Goal: Contribute content: Add original content to the website for others to see

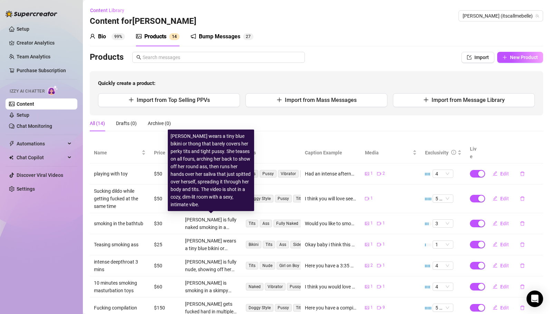
scroll to position [100, 0]
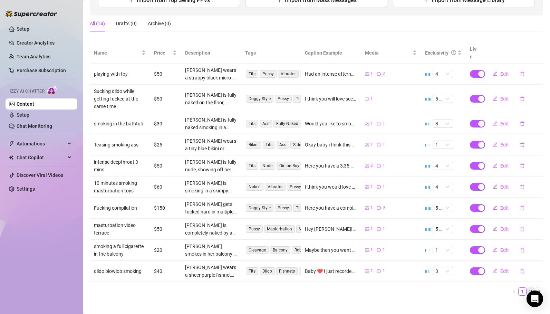
click at [530, 288] on link "2" at bounding box center [531, 292] width 8 height 8
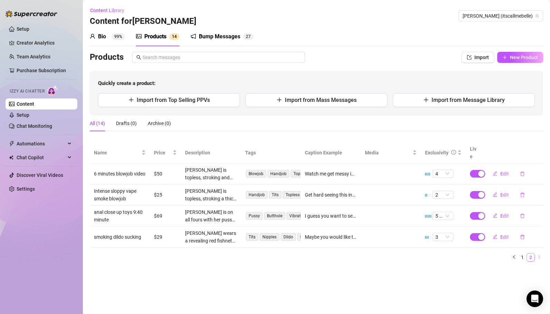
scroll to position [0, 0]
click at [521, 254] on link "1" at bounding box center [523, 258] width 8 height 8
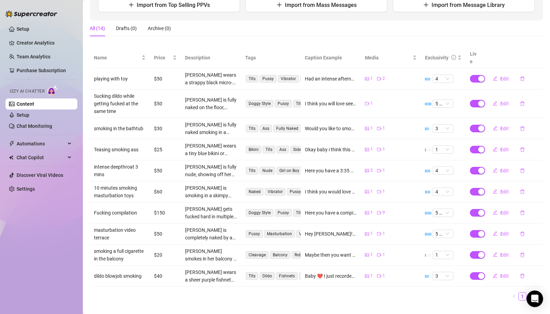
scroll to position [100, 0]
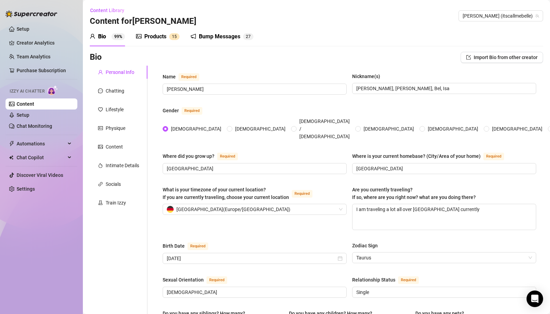
radio input "true"
type input "[DATE]"
click at [155, 35] on div "Products" at bounding box center [155, 36] width 22 height 8
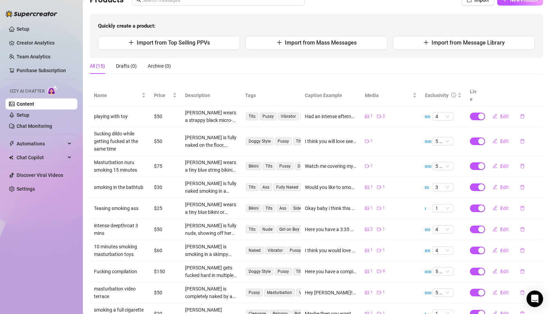
scroll to position [58, 0]
click at [504, 163] on span "Edit" at bounding box center [504, 166] width 9 height 6
type textarea "Watch me covering myself in sloppy nuru massage oil, touching my wet pussy and …"
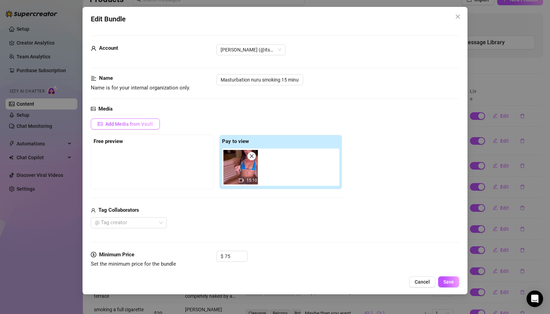
click at [131, 124] on span "Add Media from Vault" at bounding box center [129, 124] width 48 height 6
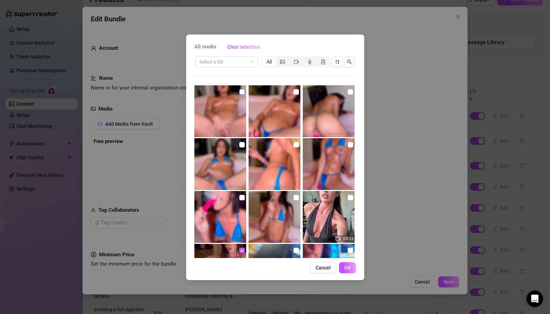
click at [241, 92] on input "checkbox" at bounding box center [242, 92] width 6 height 6
checkbox input "true"
click at [294, 91] on input "checkbox" at bounding box center [297, 92] width 6 height 6
checkbox input "true"
click at [350, 92] on input "checkbox" at bounding box center [351, 92] width 6 height 6
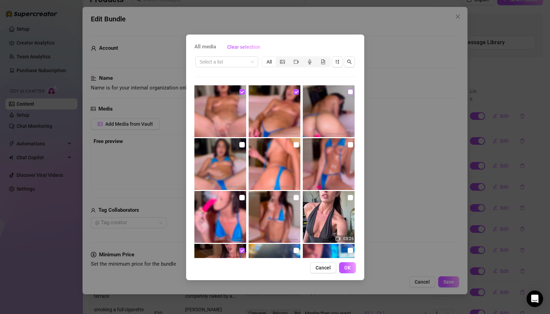
checkbox input "true"
click at [241, 146] on input "checkbox" at bounding box center [242, 145] width 6 height 6
checkbox input "true"
click at [296, 145] on input "checkbox" at bounding box center [297, 145] width 6 height 6
checkbox input "true"
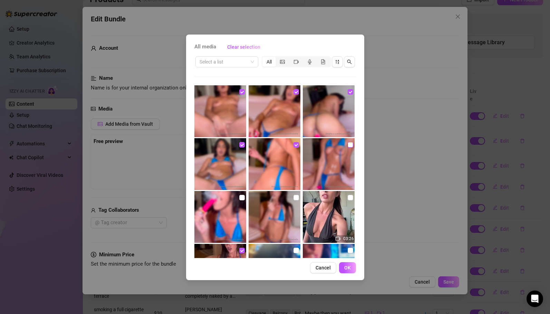
click at [349, 145] on input "checkbox" at bounding box center [351, 145] width 6 height 6
checkbox input "true"
click at [241, 199] on input "checkbox" at bounding box center [242, 198] width 6 height 6
checkbox input "true"
click at [294, 198] on input "checkbox" at bounding box center [297, 198] width 6 height 6
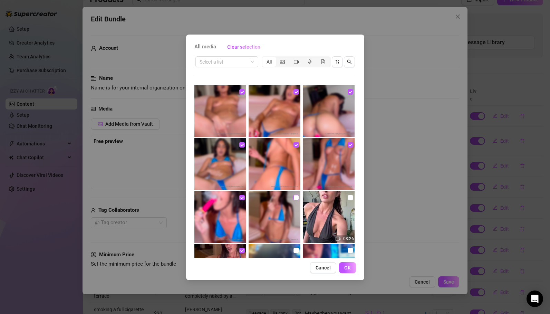
checkbox input "true"
click at [351, 271] on button "OK" at bounding box center [347, 267] width 17 height 11
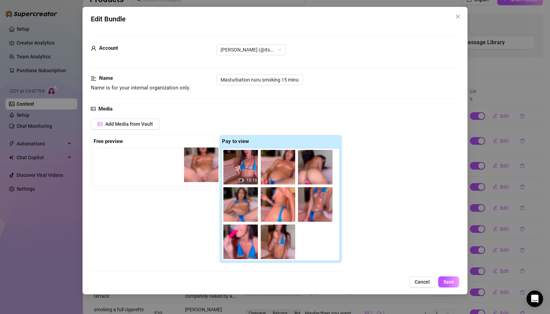
drag, startPoint x: 280, startPoint y: 170, endPoint x: 193, endPoint y: 166, distance: 86.4
click at [193, 166] on div "Free preview Pay to view 15:10" at bounding box center [216, 199] width 251 height 128
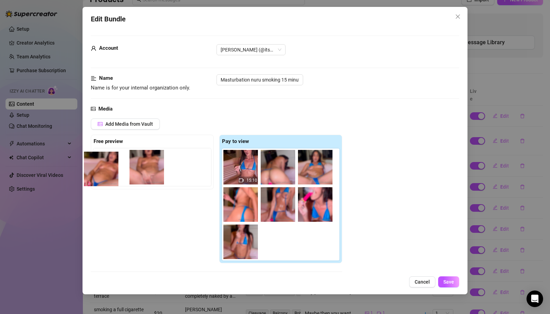
drag, startPoint x: 287, startPoint y: 175, endPoint x: 106, endPoint y: 176, distance: 181.0
click at [106, 176] on div "Free preview Pay to view 15:10" at bounding box center [216, 199] width 251 height 128
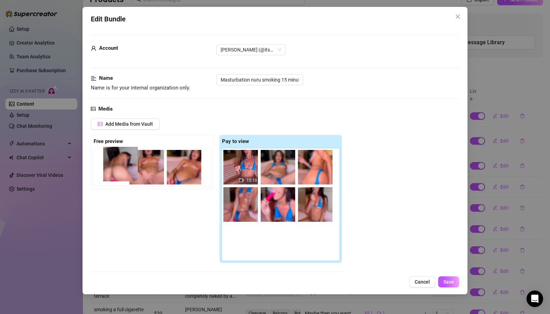
drag, startPoint x: 283, startPoint y: 172, endPoint x: 122, endPoint y: 169, distance: 160.6
click at [122, 169] on div "Free preview Pay to view 15:10" at bounding box center [216, 199] width 251 height 128
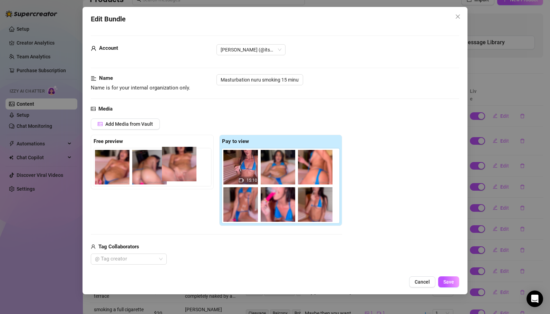
drag, startPoint x: 118, startPoint y: 175, endPoint x: 187, endPoint y: 172, distance: 69.5
click at [187, 172] on div at bounding box center [154, 167] width 120 height 37
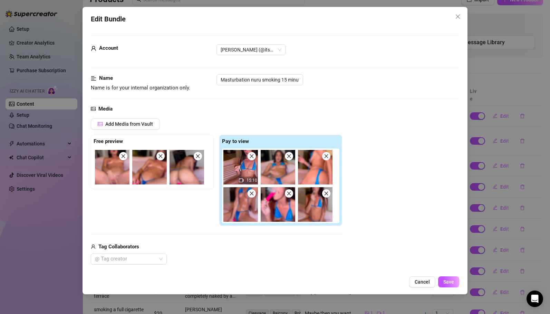
click at [124, 161] on img at bounding box center [112, 167] width 35 height 35
click at [124, 160] on span at bounding box center [123, 156] width 8 height 8
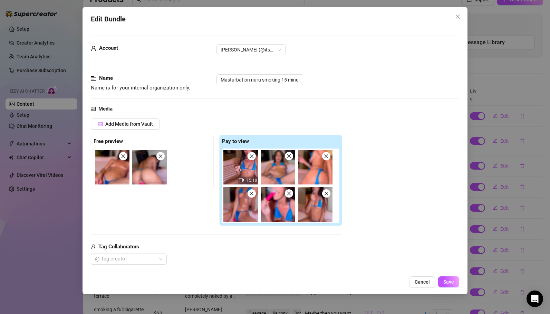
click at [124, 157] on icon "close" at bounding box center [123, 156] width 5 height 5
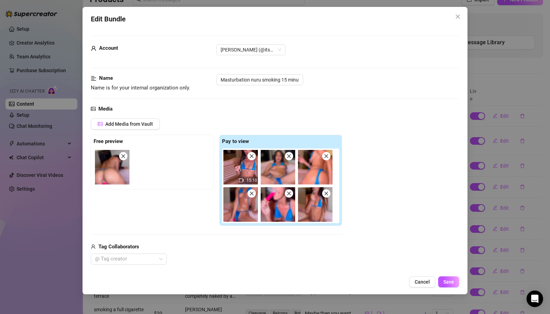
click at [124, 157] on icon "close" at bounding box center [123, 156] width 5 height 5
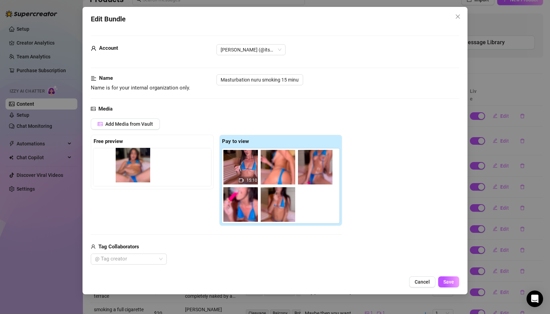
drag, startPoint x: 281, startPoint y: 169, endPoint x: 131, endPoint y: 168, distance: 149.9
click at [131, 168] on div "Free preview Pay to view 15:10" at bounding box center [216, 180] width 251 height 91
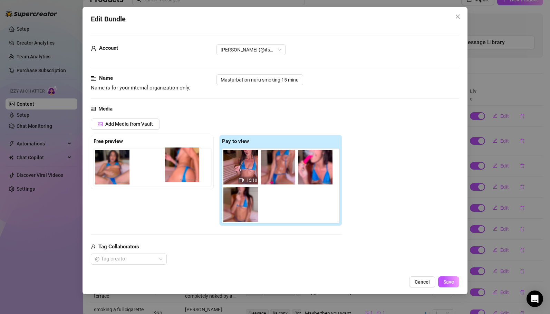
drag, startPoint x: 282, startPoint y: 173, endPoint x: 177, endPoint y: 171, distance: 105.4
click at [177, 171] on div "Free preview Pay to view 15:10" at bounding box center [216, 180] width 251 height 91
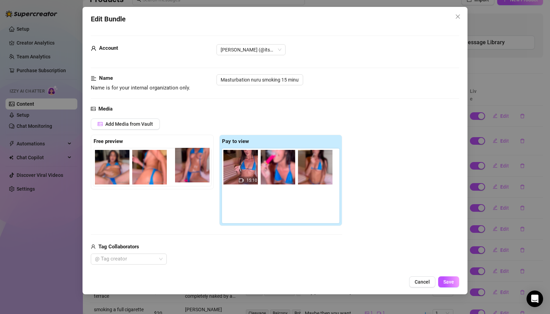
drag, startPoint x: 285, startPoint y: 173, endPoint x: 192, endPoint y: 170, distance: 93.0
click at [192, 170] on div "Free preview Pay to view 15:10" at bounding box center [216, 180] width 251 height 91
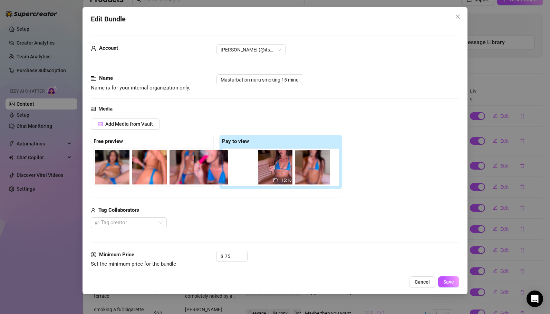
drag, startPoint x: 280, startPoint y: 173, endPoint x: 195, endPoint y: 174, distance: 84.6
click at [195, 174] on div "Free preview Pay to view 15:10" at bounding box center [216, 162] width 251 height 55
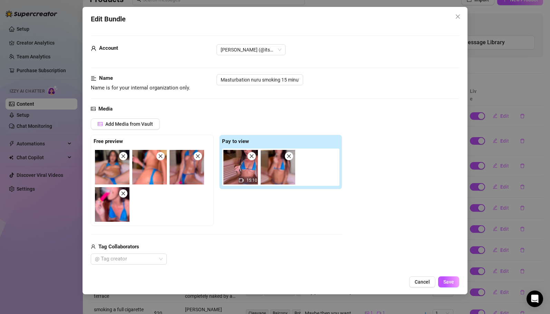
scroll to position [0, 0]
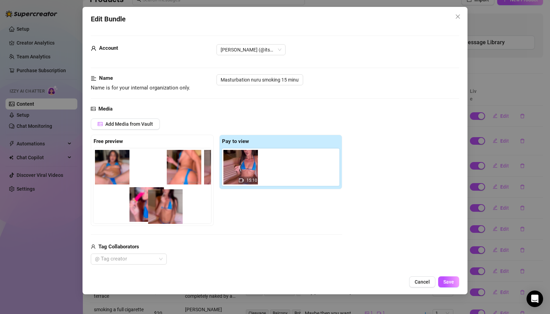
drag, startPoint x: 285, startPoint y: 174, endPoint x: 164, endPoint y: 221, distance: 129.8
click at [164, 221] on div "Free preview Pay to view 15:10" at bounding box center [216, 180] width 251 height 91
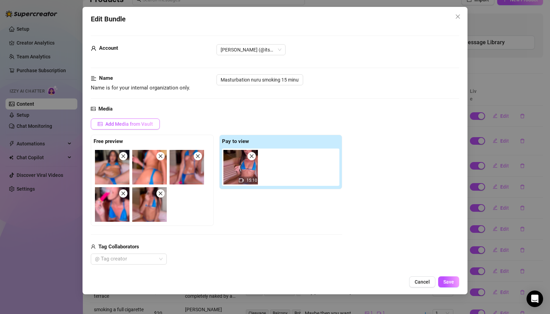
click at [135, 123] on span "Add Media from Vault" at bounding box center [129, 124] width 48 height 6
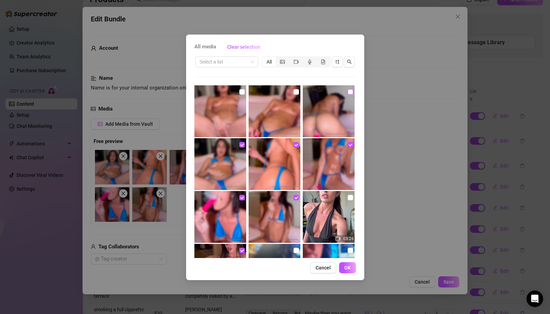
click at [350, 94] on input "checkbox" at bounding box center [351, 92] width 6 height 6
checkbox input "true"
click at [299, 94] on input "checkbox" at bounding box center [297, 92] width 6 height 6
checkbox input "true"
click at [242, 93] on input "checkbox" at bounding box center [242, 92] width 6 height 6
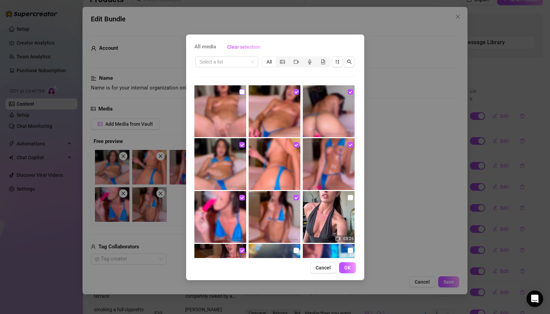
checkbox input "true"
click at [347, 265] on span "OK" at bounding box center [347, 268] width 7 height 6
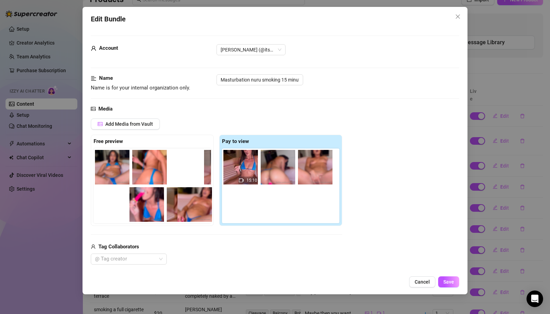
scroll to position [0, 2]
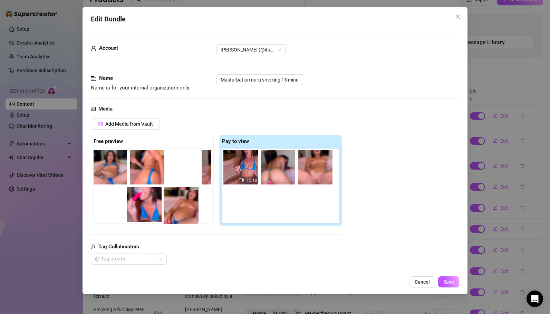
drag, startPoint x: 316, startPoint y: 178, endPoint x: 177, endPoint y: 218, distance: 144.2
click at [177, 218] on div "Free preview Pay to view 15:10" at bounding box center [216, 180] width 251 height 91
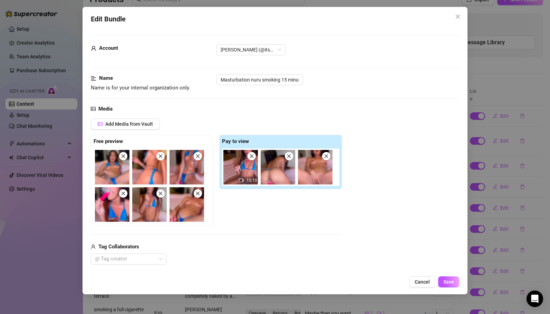
scroll to position [0, 0]
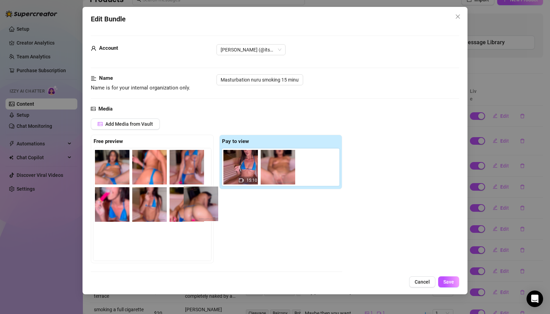
drag, startPoint x: 278, startPoint y: 172, endPoint x: 198, endPoint y: 209, distance: 87.8
click at [198, 209] on div "Free preview Pay to view 15:10" at bounding box center [216, 199] width 251 height 128
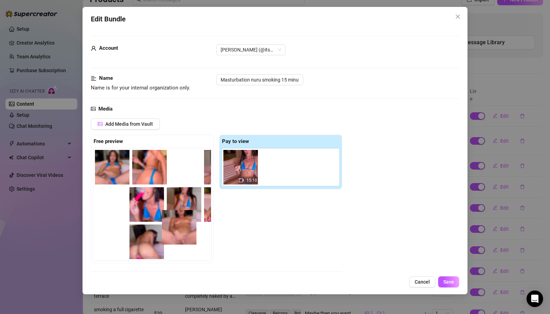
drag, startPoint x: 288, startPoint y: 173, endPoint x: 177, endPoint y: 240, distance: 129.4
click at [177, 240] on div "Free preview Pay to view 15:10" at bounding box center [216, 199] width 251 height 128
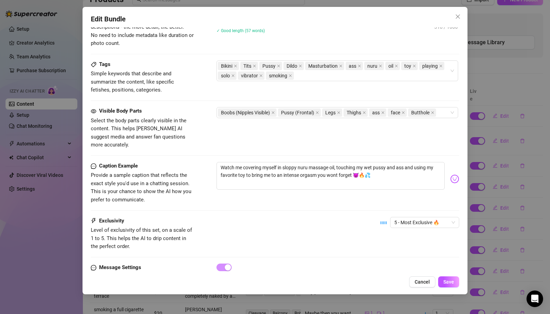
scroll to position [409, 0]
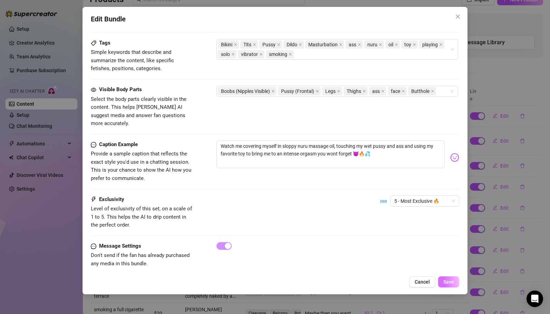
click at [446, 281] on span "Save" at bounding box center [448, 282] width 11 height 6
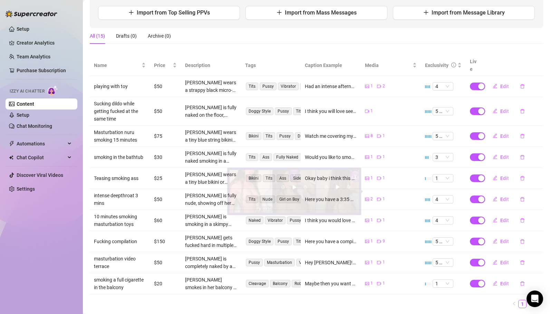
scroll to position [68, 0]
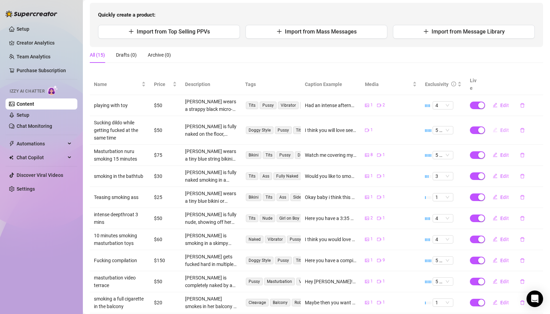
click at [505, 127] on span "Edit" at bounding box center [504, 130] width 9 height 6
type textarea "I think you will love seeing this video of me fully naked on the floor, sucking…"
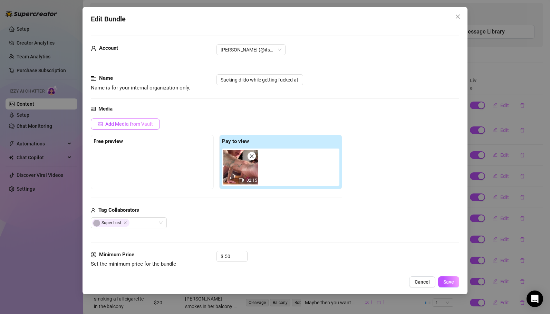
click at [129, 125] on span "Add Media from Vault" at bounding box center [129, 124] width 48 height 6
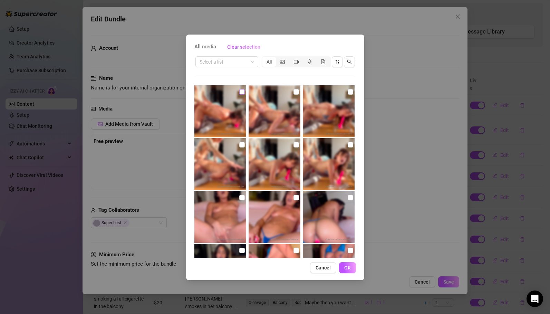
click at [239, 93] on input "checkbox" at bounding box center [242, 92] width 6 height 6
checkbox input "true"
click at [296, 90] on input "checkbox" at bounding box center [297, 92] width 6 height 6
checkbox input "true"
click at [351, 91] on input "checkbox" at bounding box center [351, 92] width 6 height 6
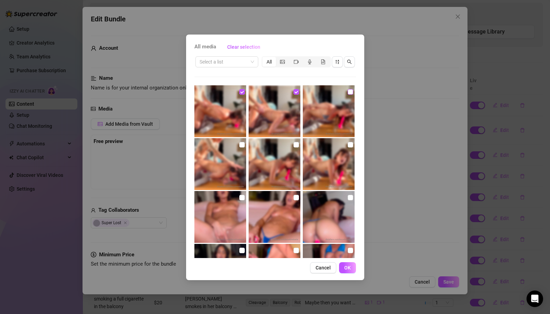
checkbox input "true"
click at [242, 143] on input "checkbox" at bounding box center [242, 145] width 6 height 6
checkbox input "true"
click at [295, 145] on input "checkbox" at bounding box center [297, 145] width 6 height 6
checkbox input "true"
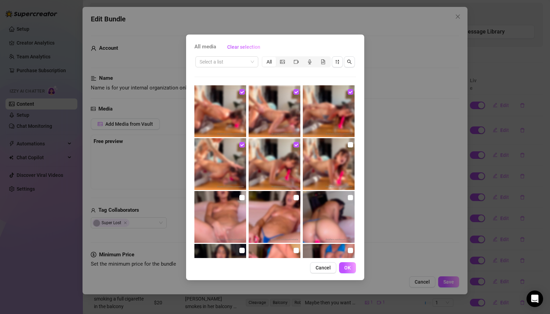
click at [353, 143] on img at bounding box center [329, 164] width 52 height 52
click at [352, 145] on input "checkbox" at bounding box center [351, 145] width 6 height 6
checkbox input "true"
click at [341, 266] on button "OK" at bounding box center [347, 267] width 17 height 11
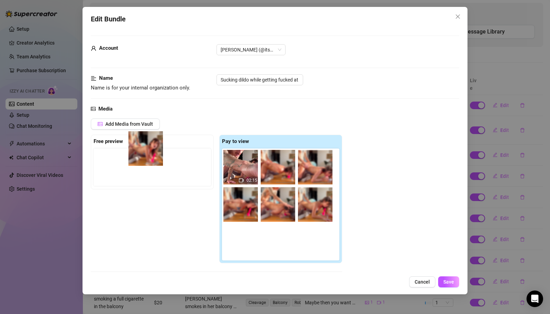
drag, startPoint x: 245, startPoint y: 250, endPoint x: 147, endPoint y: 155, distance: 136.3
click at [147, 155] on div "Free preview Pay to view 02:15" at bounding box center [216, 199] width 251 height 128
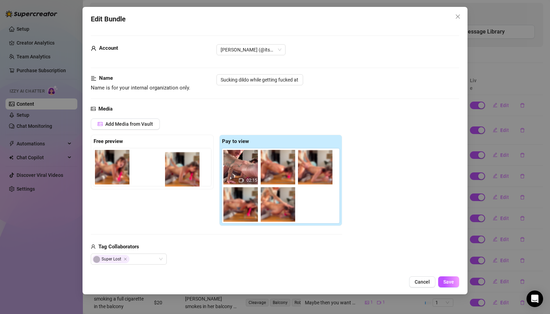
drag, startPoint x: 314, startPoint y: 209, endPoint x: 170, endPoint y: 170, distance: 149.6
click at [170, 170] on div "Free preview Pay to view 02:15" at bounding box center [216, 180] width 251 height 91
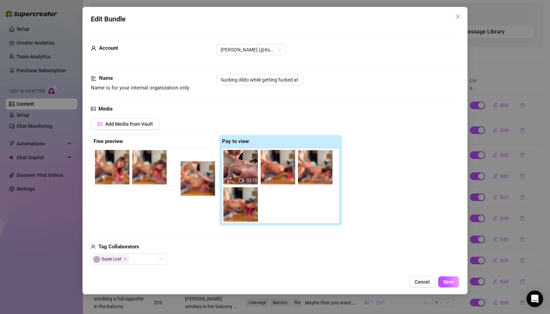
drag, startPoint x: 282, startPoint y: 206, endPoint x: 191, endPoint y: 176, distance: 95.9
click at [191, 176] on div "Free preview Pay to view 02:15" at bounding box center [216, 180] width 251 height 91
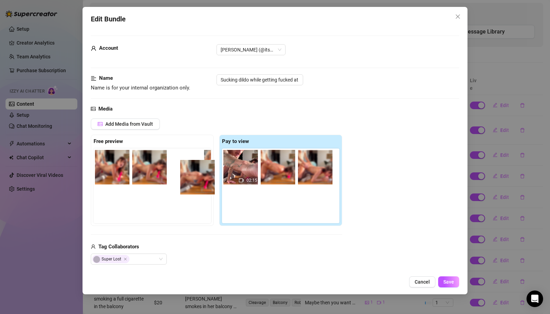
scroll to position [0, 11]
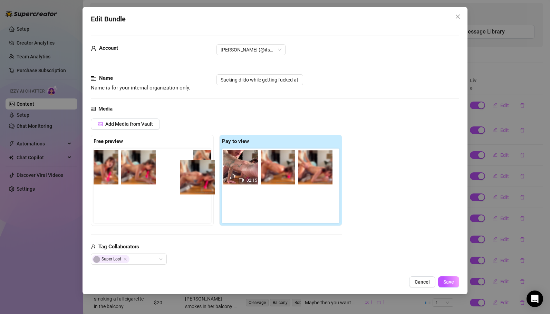
drag, startPoint x: 246, startPoint y: 206, endPoint x: 200, endPoint y: 178, distance: 53.2
click at [200, 178] on div "Free preview Pay to view 02:15" at bounding box center [216, 180] width 251 height 91
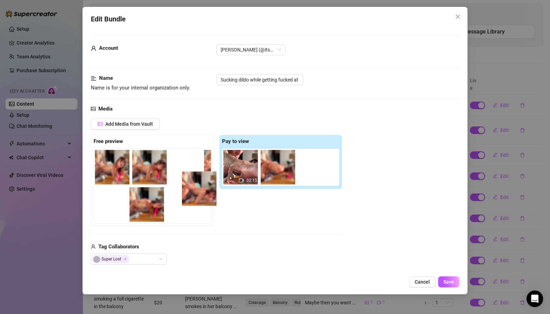
scroll to position [0, 2]
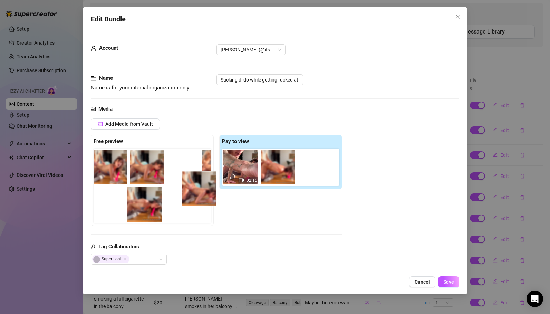
drag, startPoint x: 312, startPoint y: 175, endPoint x: 174, endPoint y: 209, distance: 141.6
click at [174, 209] on div "Free preview Pay to view 02:15" at bounding box center [216, 180] width 251 height 91
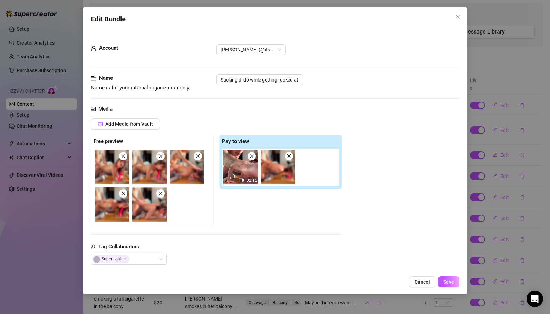
scroll to position [0, 0]
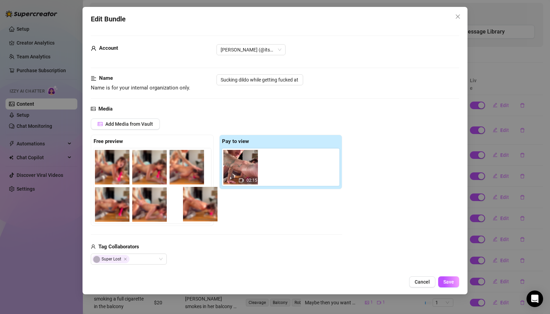
drag, startPoint x: 279, startPoint y: 172, endPoint x: 188, endPoint y: 210, distance: 98.9
click at [188, 210] on div "Free preview Pay to view 02:15" at bounding box center [216, 180] width 251 height 91
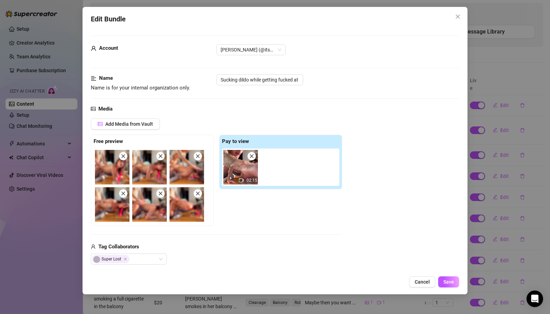
scroll to position [372, 0]
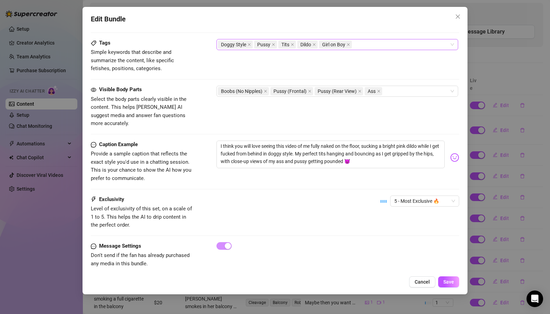
click at [371, 42] on div "Doggy Style Pussy Tits Dildo Girl on Boy" at bounding box center [334, 45] width 232 height 10
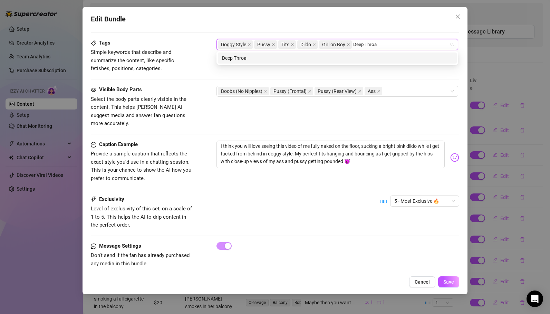
type input "Deep Throat"
click at [252, 57] on div "Deep Throat" at bounding box center [337, 58] width 231 height 8
type input "Choke"
click at [233, 59] on div "Choke" at bounding box center [337, 58] width 231 height 8
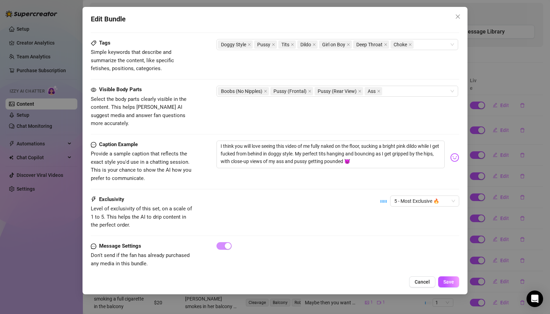
click at [319, 23] on div "Edit Bundle" at bounding box center [275, 19] width 369 height 11
click at [396, 93] on div "Boobs (No Nipples) Pussy (Frontal) Pussy (Rear View) Ass" at bounding box center [334, 91] width 232 height 10
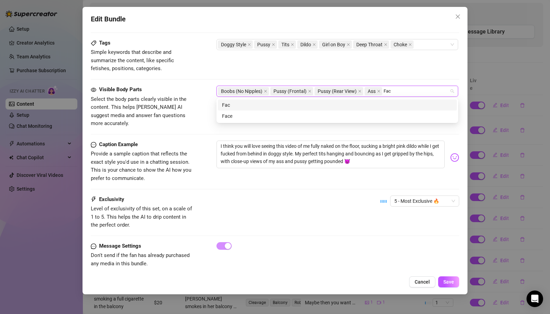
type input "Face"
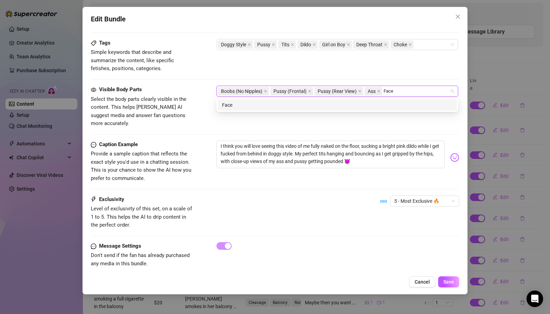
click at [240, 106] on div "Face" at bounding box center [337, 105] width 231 height 8
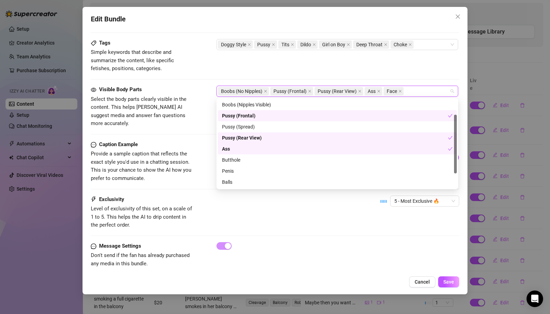
scroll to position [23, 0]
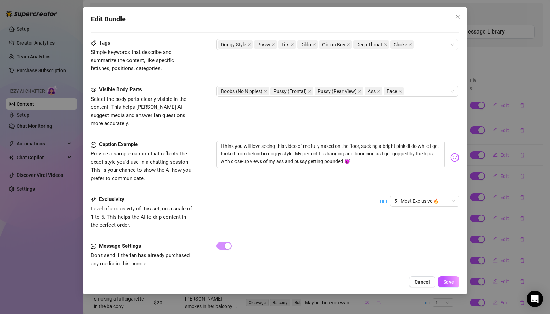
click at [326, 62] on div "Tags Simple keywords that describe and summarize the content, like specific fet…" at bounding box center [275, 56] width 369 height 34
click at [448, 283] on span "Save" at bounding box center [448, 282] width 11 height 6
click at [410, 44] on icon "close" at bounding box center [410, 44] width 3 height 3
click at [397, 46] on div "Doggy Style Pussy Tits Dildo Girl on Boy Deep Throat" at bounding box center [334, 45] width 232 height 10
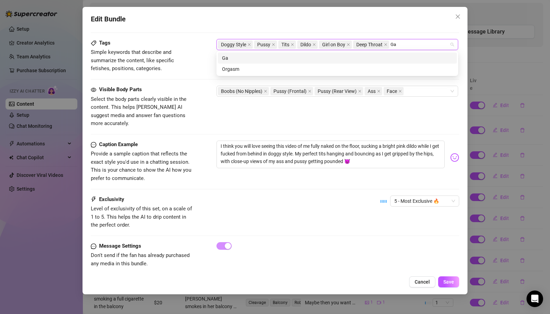
type input "Gag"
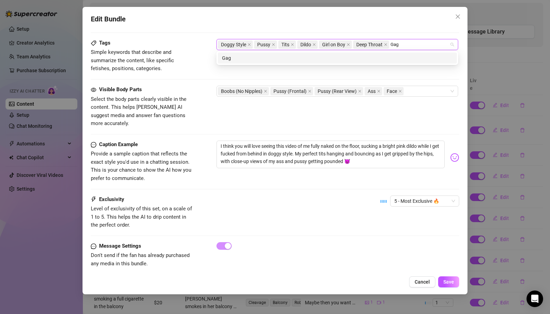
click at [234, 56] on div "Gag" at bounding box center [337, 58] width 231 height 8
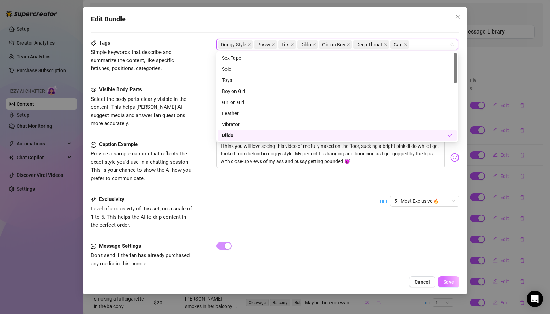
click at [446, 279] on button "Save" at bounding box center [448, 281] width 21 height 11
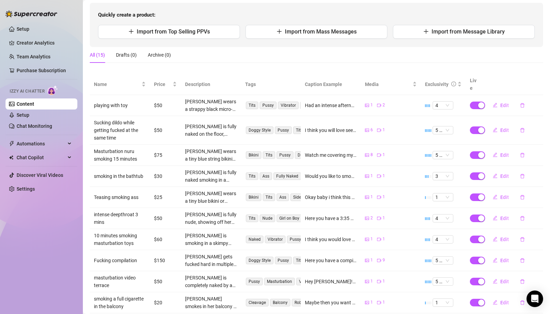
scroll to position [100, 0]
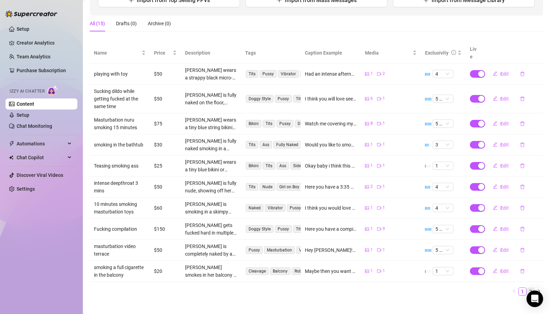
click at [532, 288] on link "2" at bounding box center [531, 292] width 8 height 8
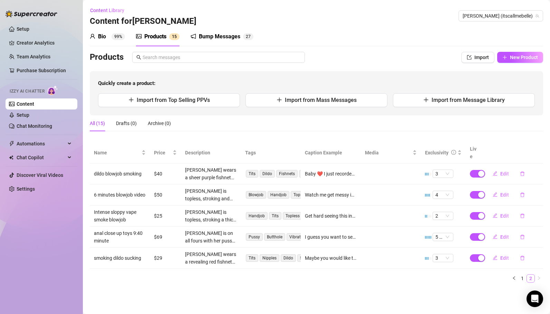
scroll to position [0, 0]
click at [110, 37] on div "Bio 99%" at bounding box center [107, 36] width 35 height 8
